Goal: Find specific page/section: Find specific page/section

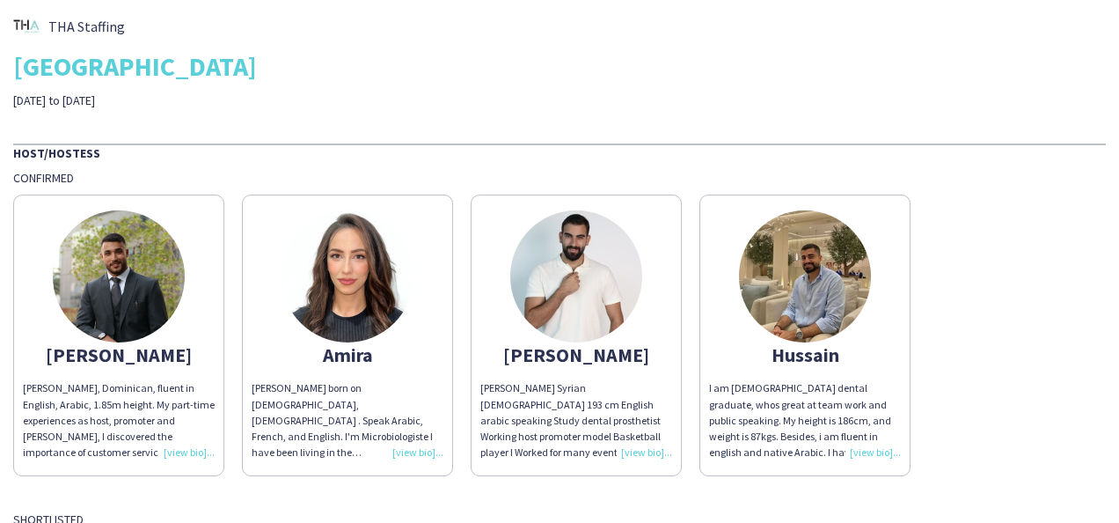
click at [1029, 211] on div "Abdulkader Abdulkader H, Dominican, fluent in English, Arabic, 1.85m height. My…" at bounding box center [559, 331] width 1093 height 290
click at [1017, 251] on div "Abdulkader Abdulkader H, Dominican, fluent in English, Arabic, 1.85m height. My…" at bounding box center [559, 331] width 1093 height 290
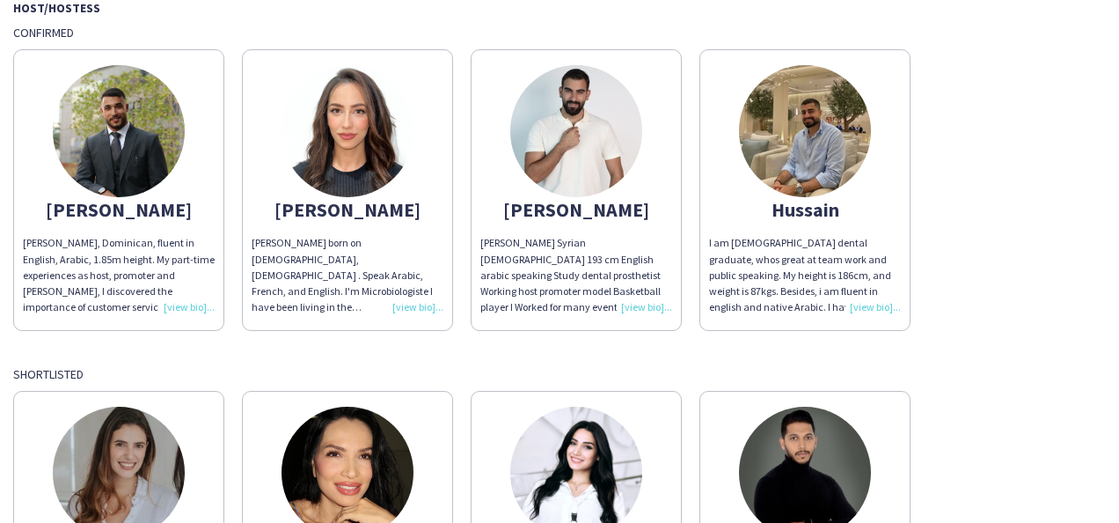
scroll to position [146, 0]
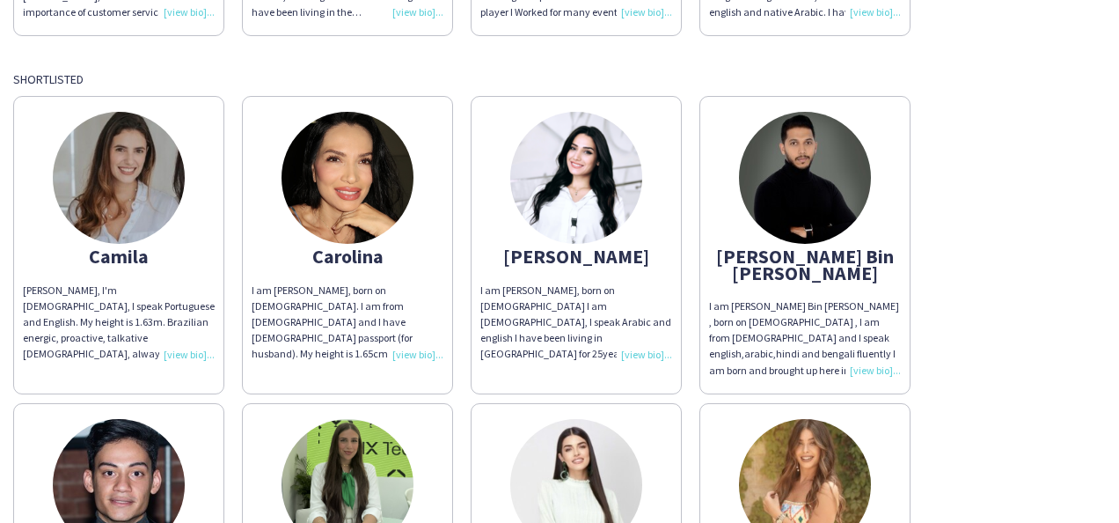
scroll to position [528, 0]
